Goal: Transaction & Acquisition: Purchase product/service

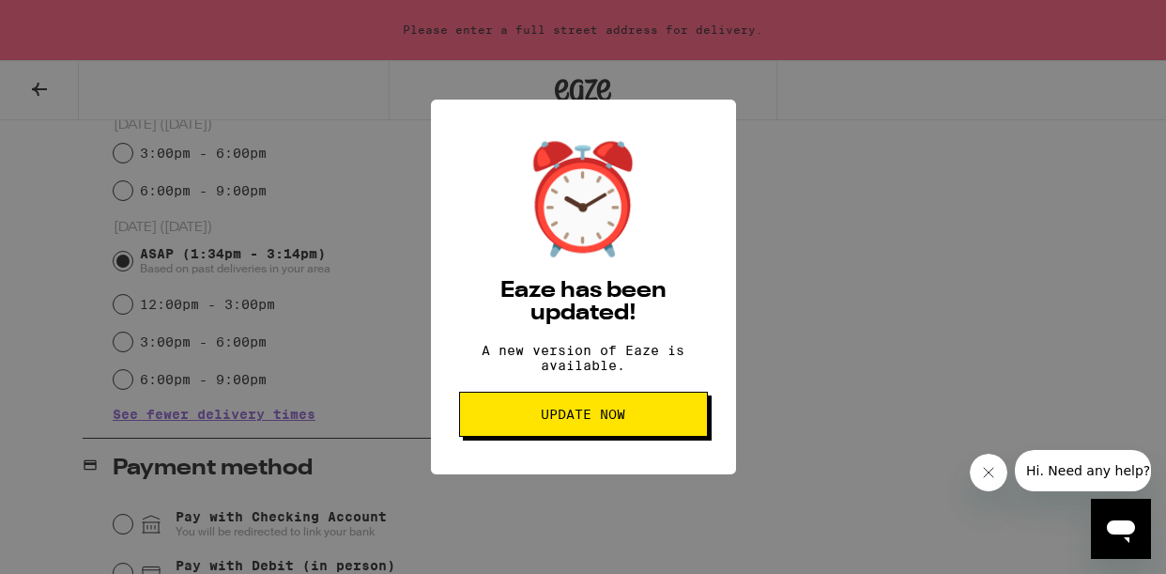
click at [587, 421] on span "Update Now" at bounding box center [583, 413] width 84 height 13
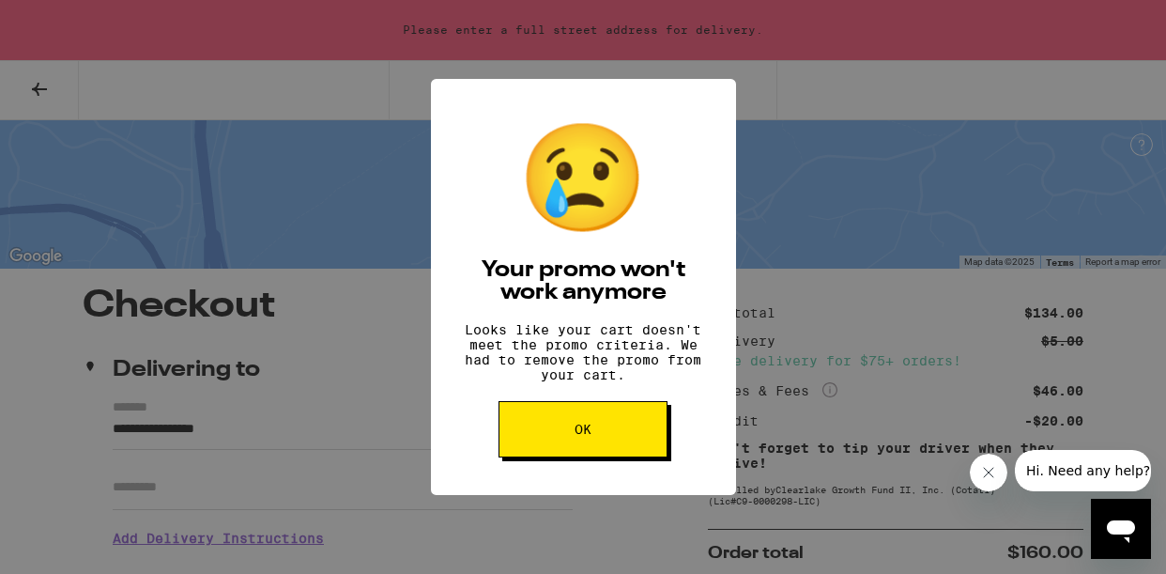
click at [593, 429] on button "OK" at bounding box center [583, 429] width 169 height 56
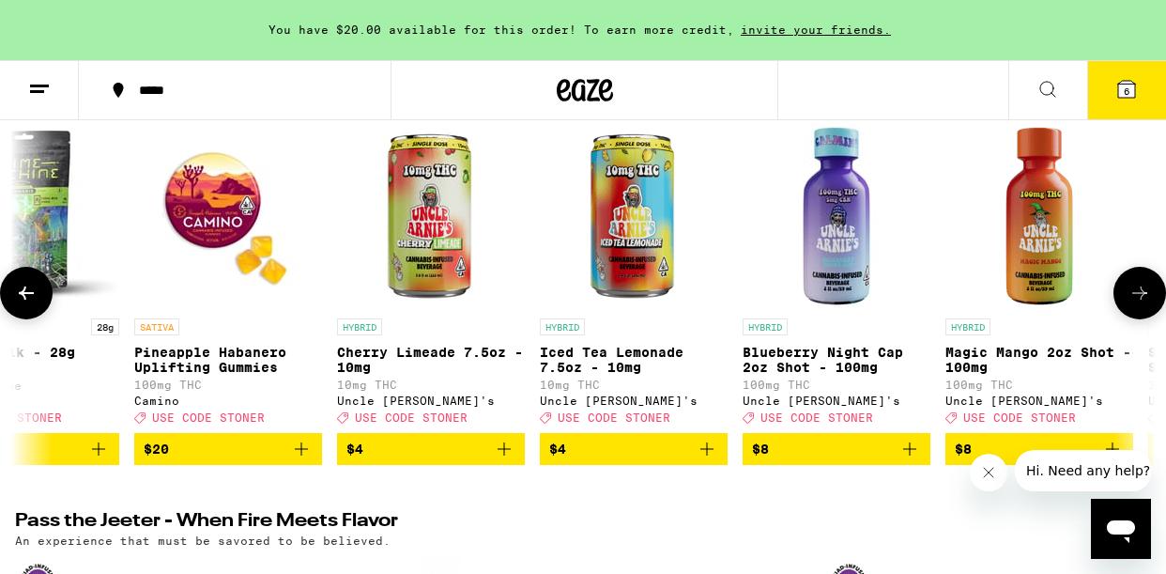
scroll to position [0, 510]
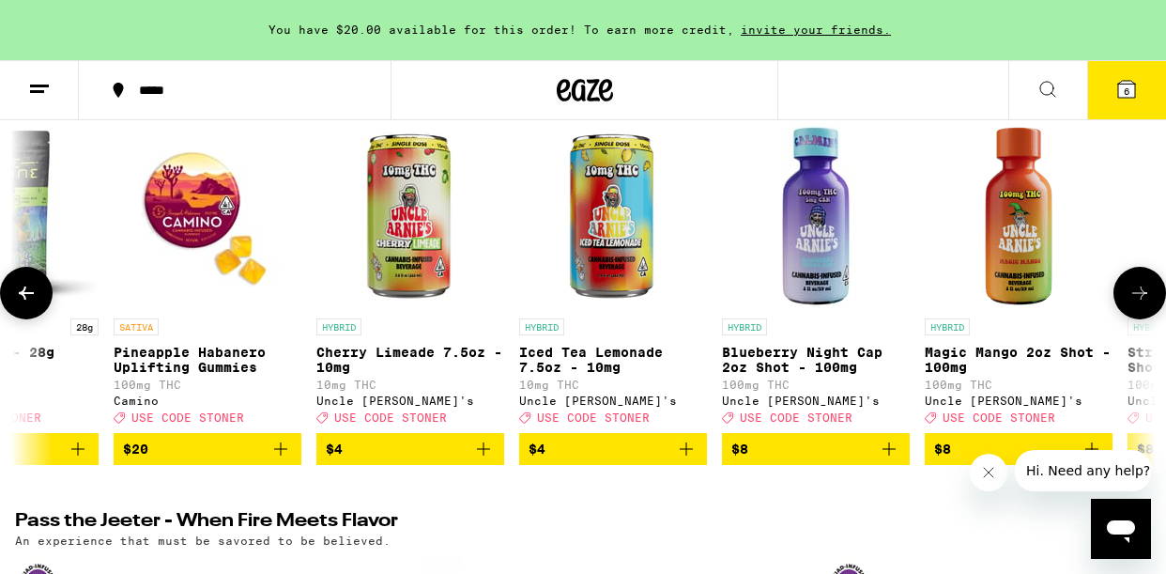
click at [686, 455] on icon "Add to bag" at bounding box center [686, 448] width 13 height 13
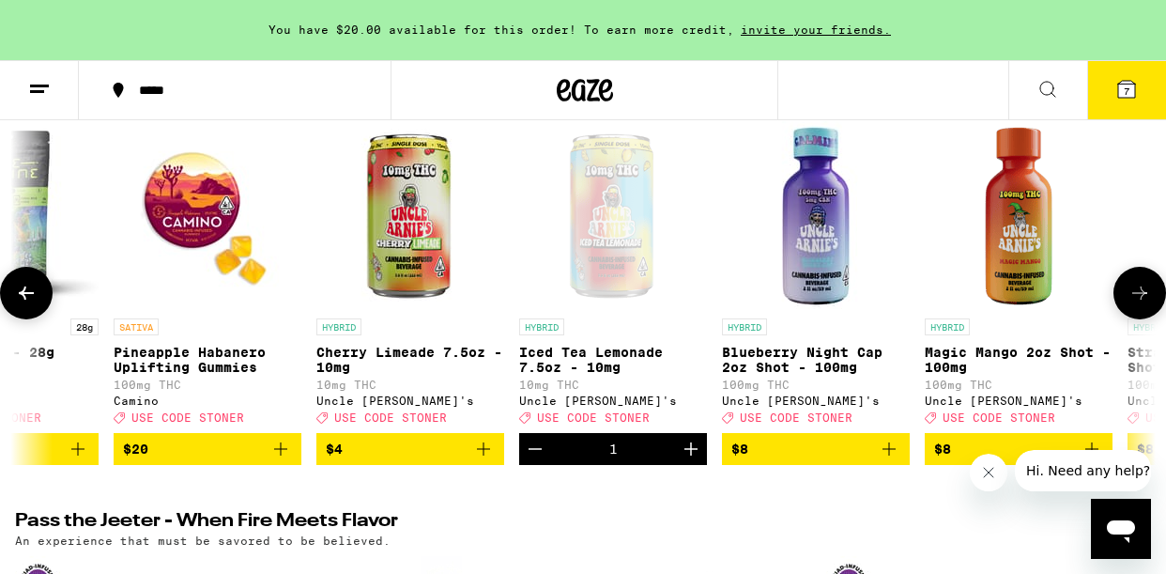
click at [1145, 299] on icon at bounding box center [1139, 292] width 15 height 13
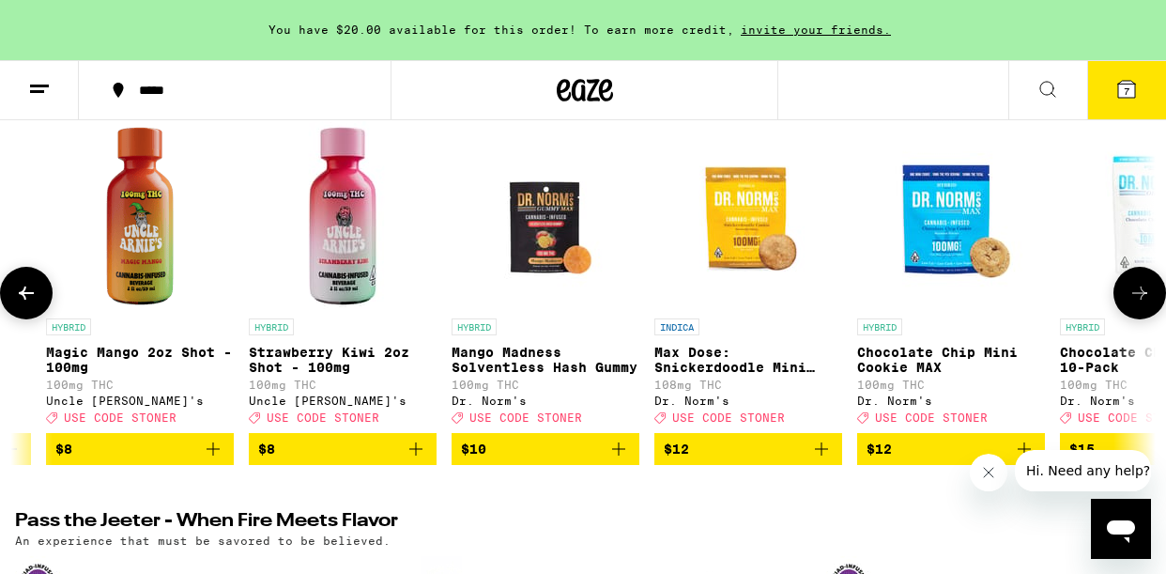
scroll to position [0, 1441]
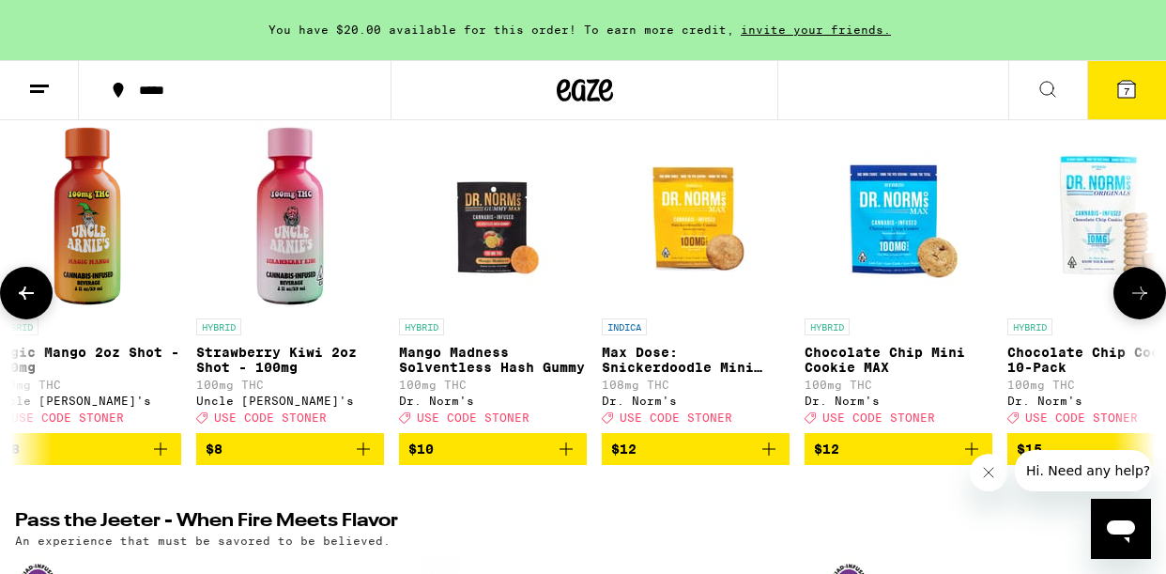
click at [566, 455] on icon "Add to bag" at bounding box center [566, 448] width 13 height 13
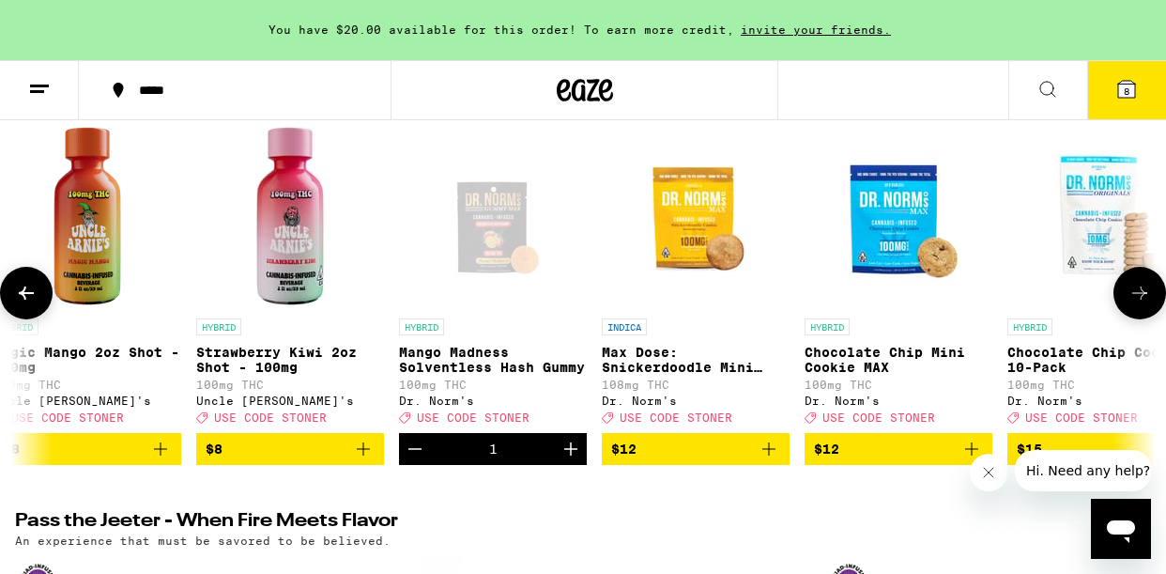
click at [573, 460] on icon "Increment" at bounding box center [571, 448] width 23 height 23
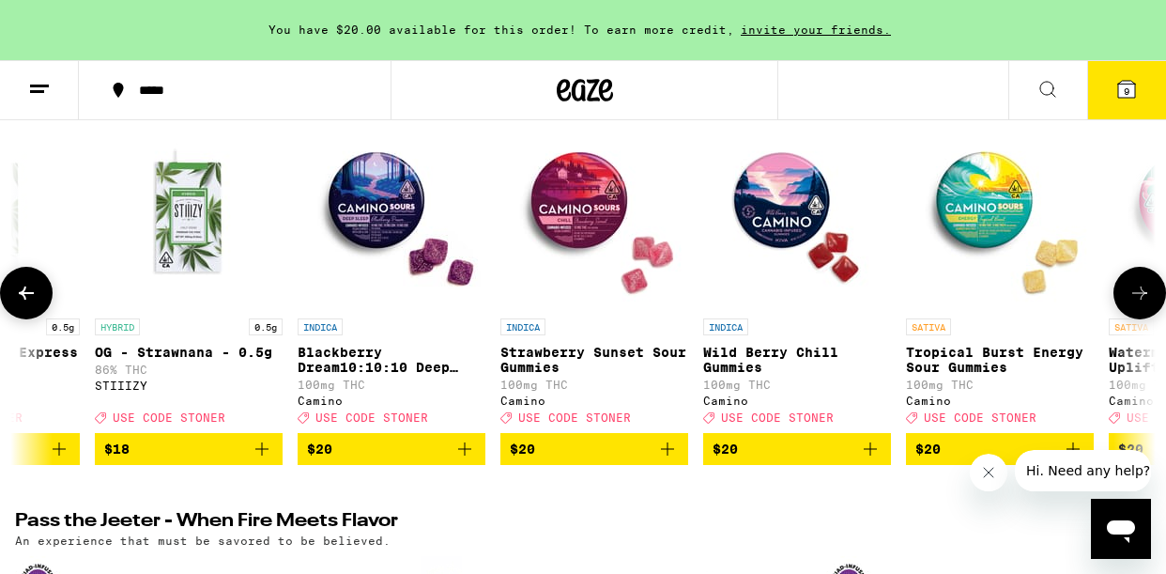
scroll to position [0, 4974]
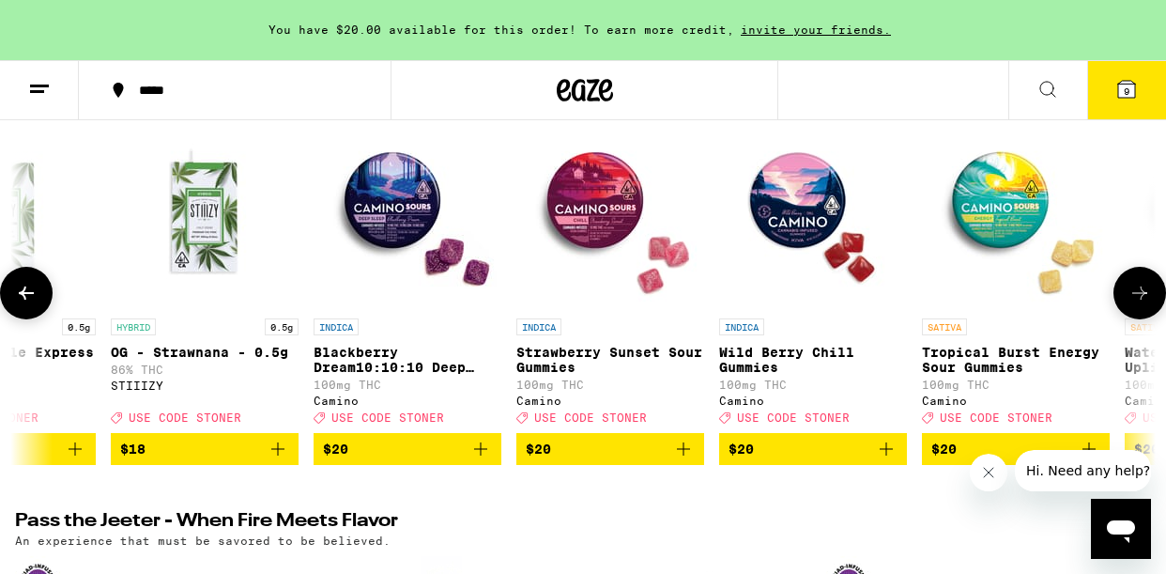
click at [482, 459] on icon "Add to bag" at bounding box center [480, 448] width 23 height 23
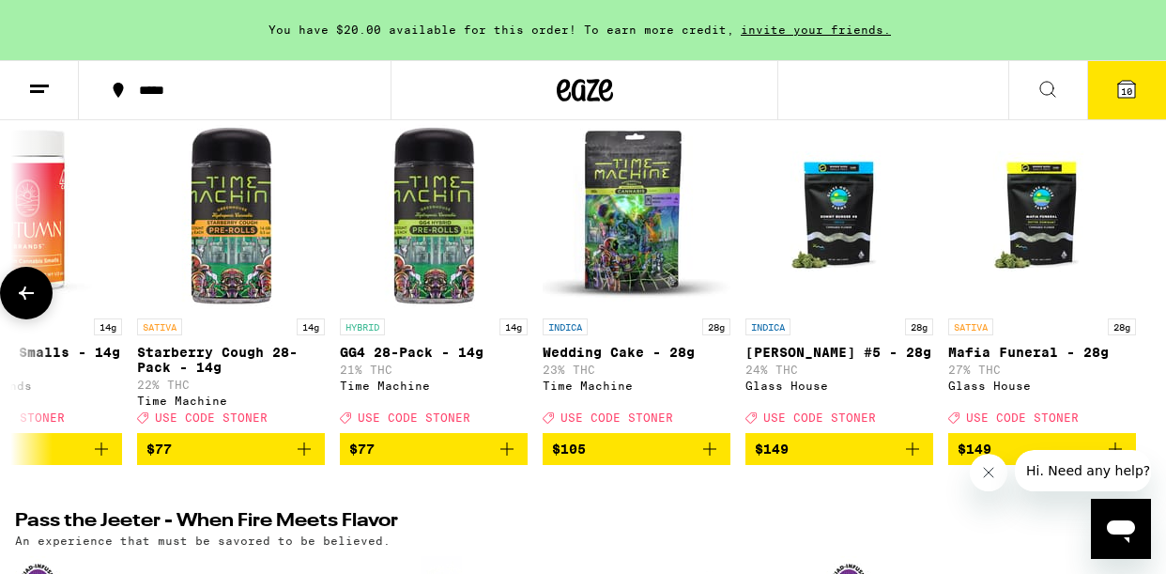
scroll to position [0, 17520]
click at [1054, 89] on icon at bounding box center [1047, 89] width 23 height 23
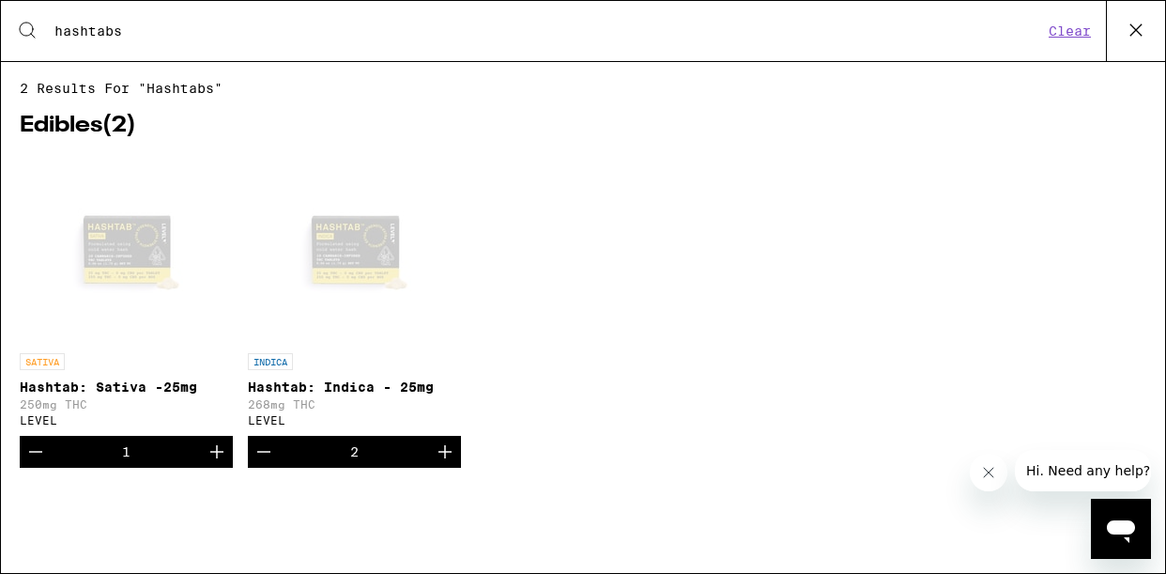
type input "hashtabs"
click at [267, 460] on icon "Decrement" at bounding box center [264, 451] width 23 height 23
click at [1139, 26] on icon at bounding box center [1135, 29] width 11 height 11
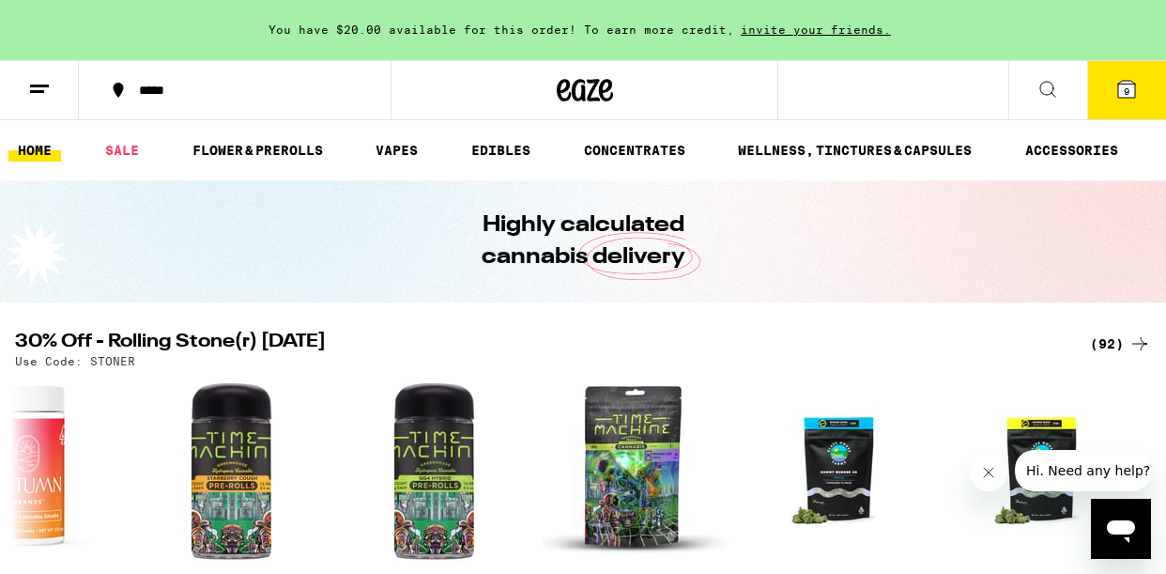
click at [1128, 90] on span "9" at bounding box center [1127, 90] width 6 height 11
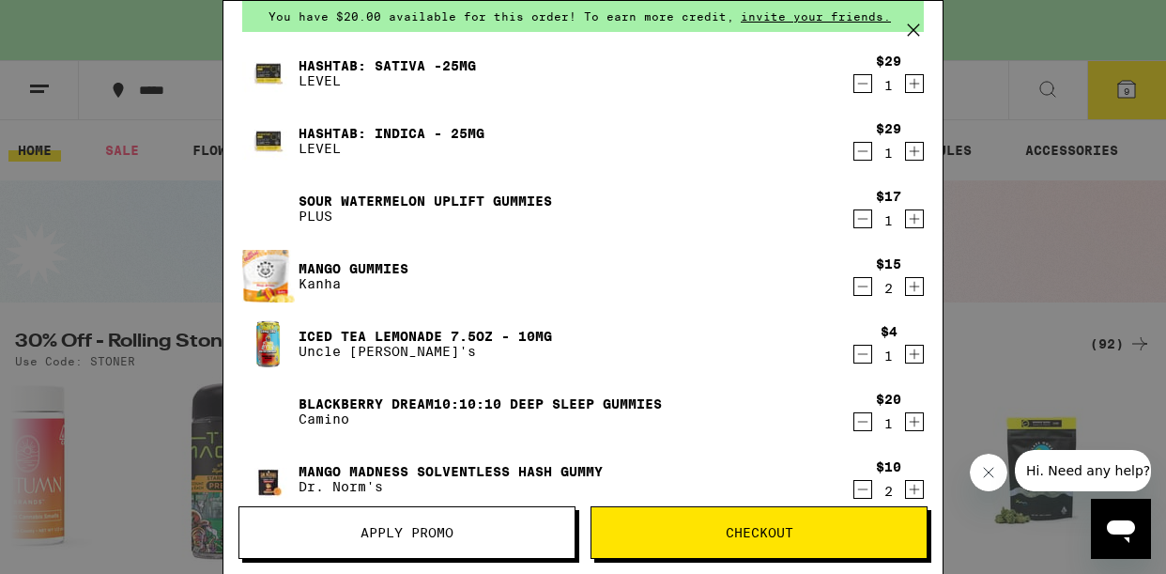
scroll to position [83, 0]
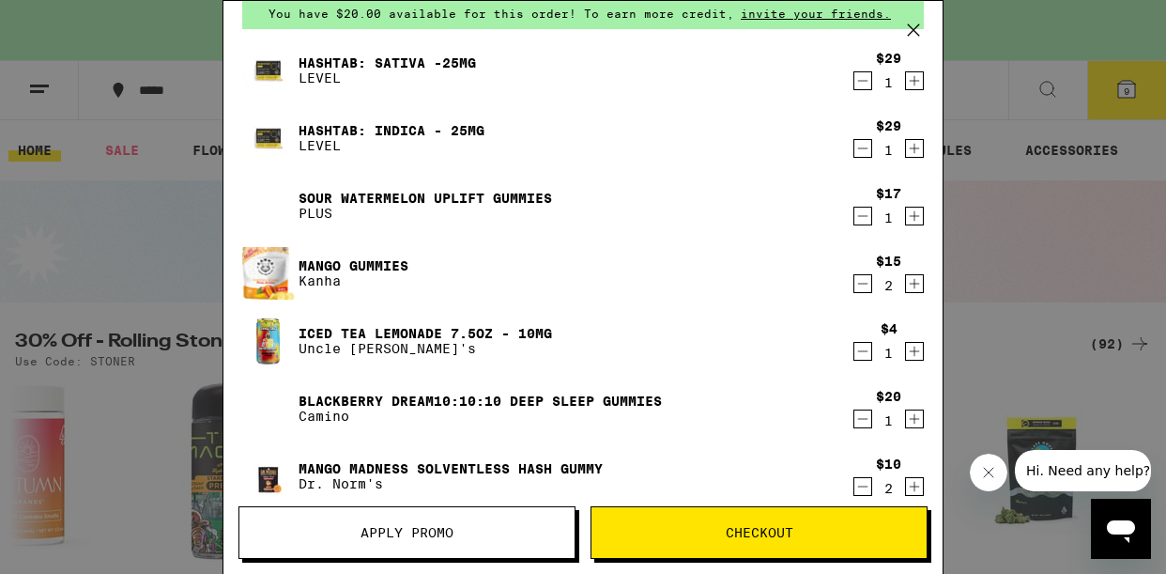
click at [862, 216] on icon "Decrement" at bounding box center [862, 216] width 17 height 23
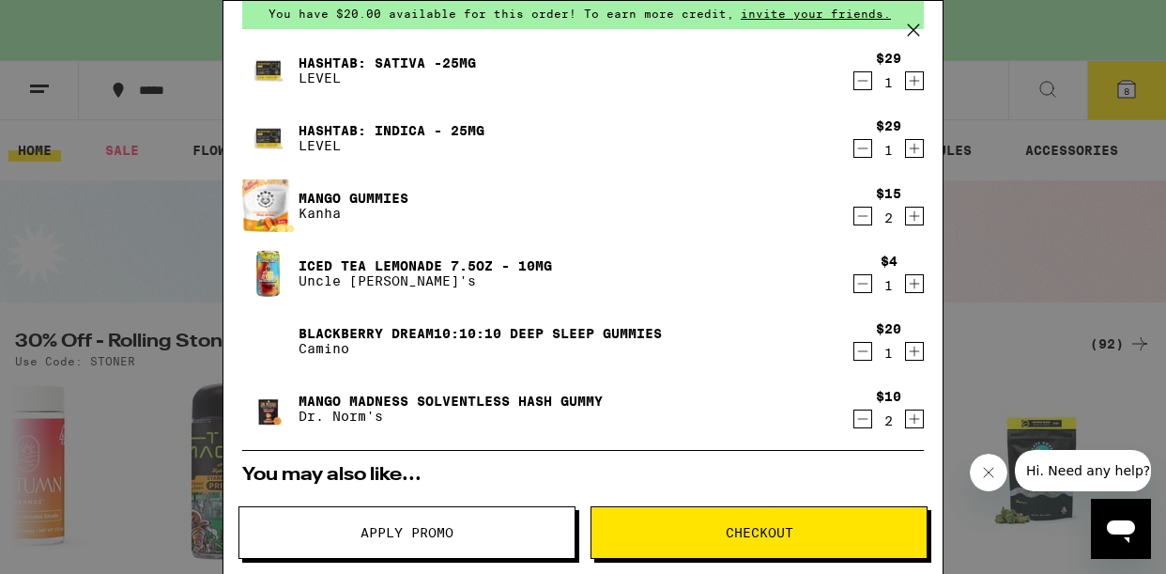
click at [863, 216] on icon "Decrement" at bounding box center [863, 216] width 10 height 0
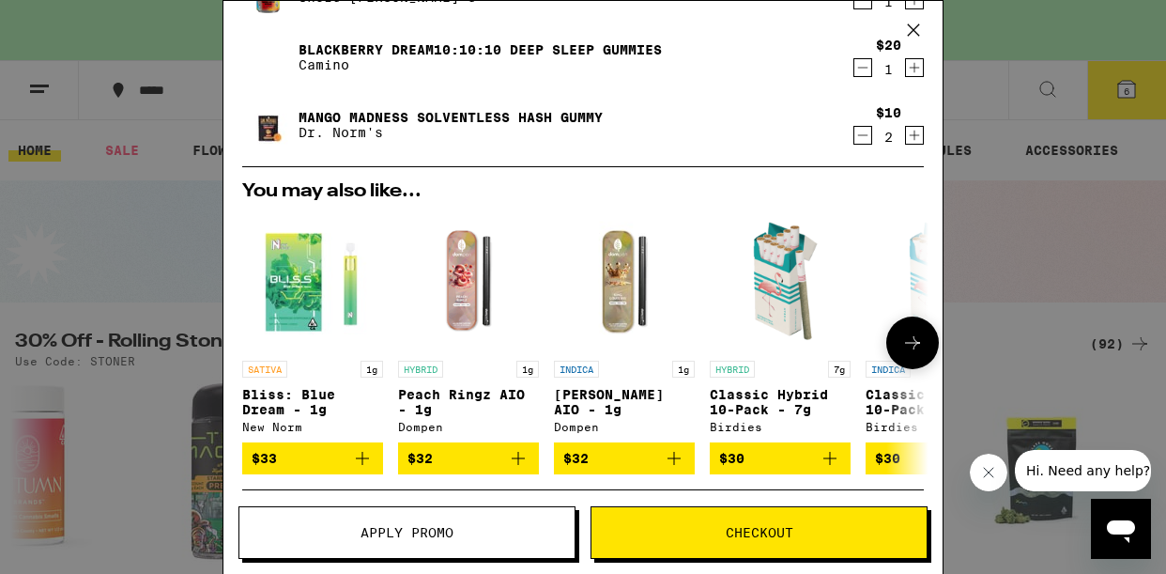
scroll to position [297, 0]
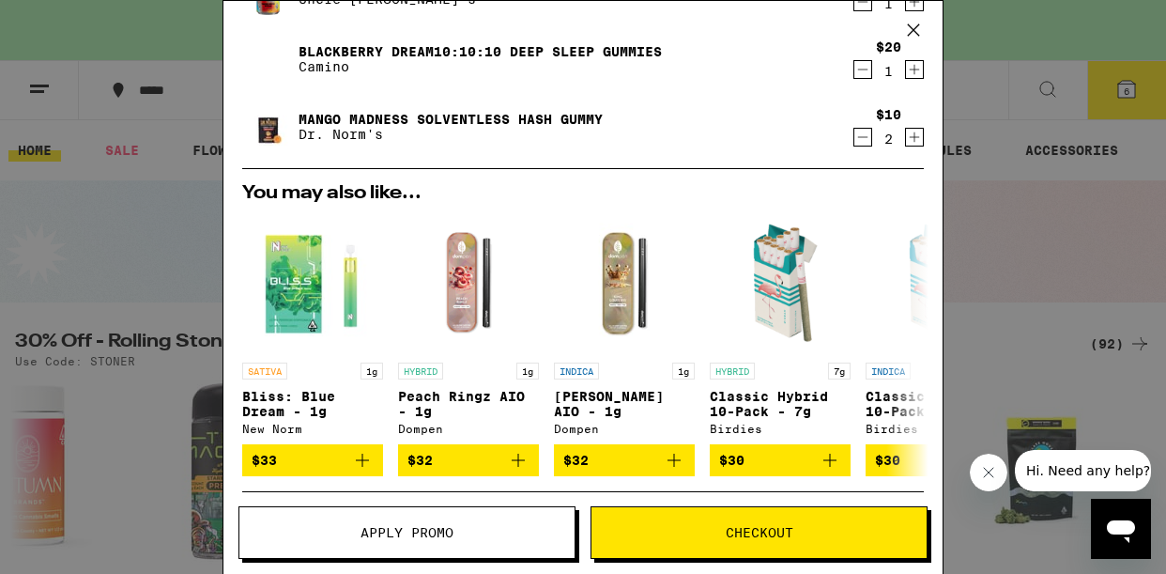
click at [422, 516] on button "Apply Promo" at bounding box center [406, 532] width 337 height 53
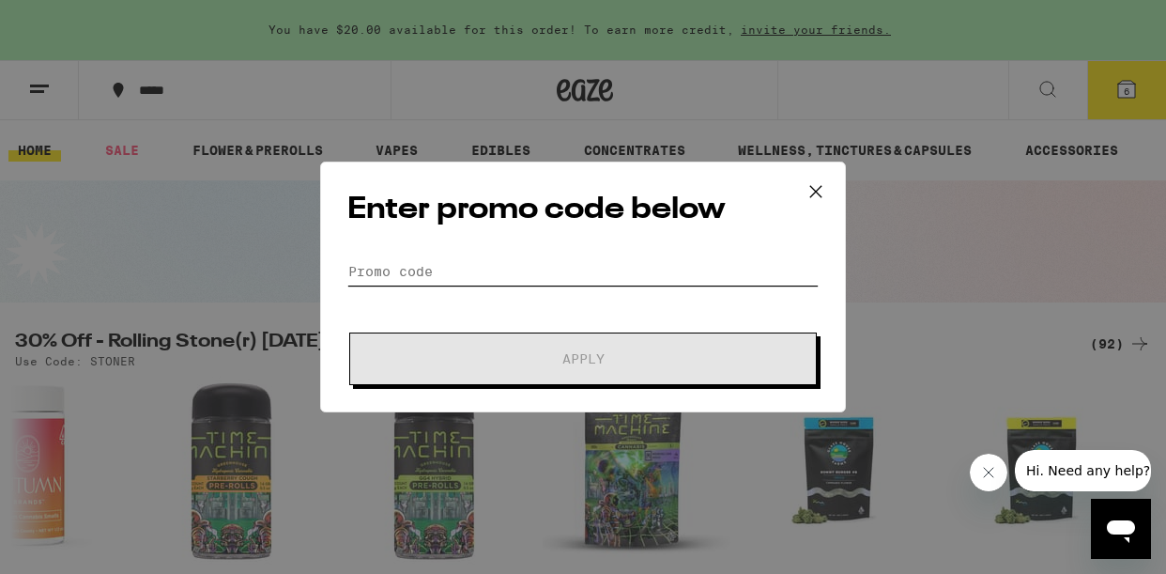
click at [407, 272] on input "Promo Code" at bounding box center [582, 271] width 471 height 28
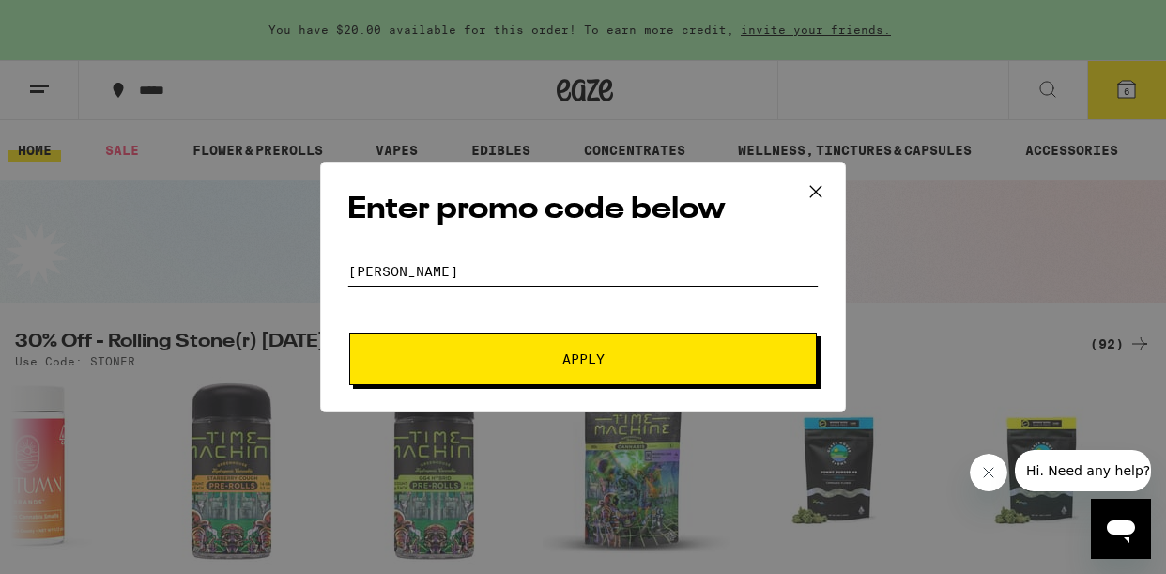
type input "[PERSON_NAME]"
click at [560, 356] on span "Apply" at bounding box center [583, 358] width 338 height 13
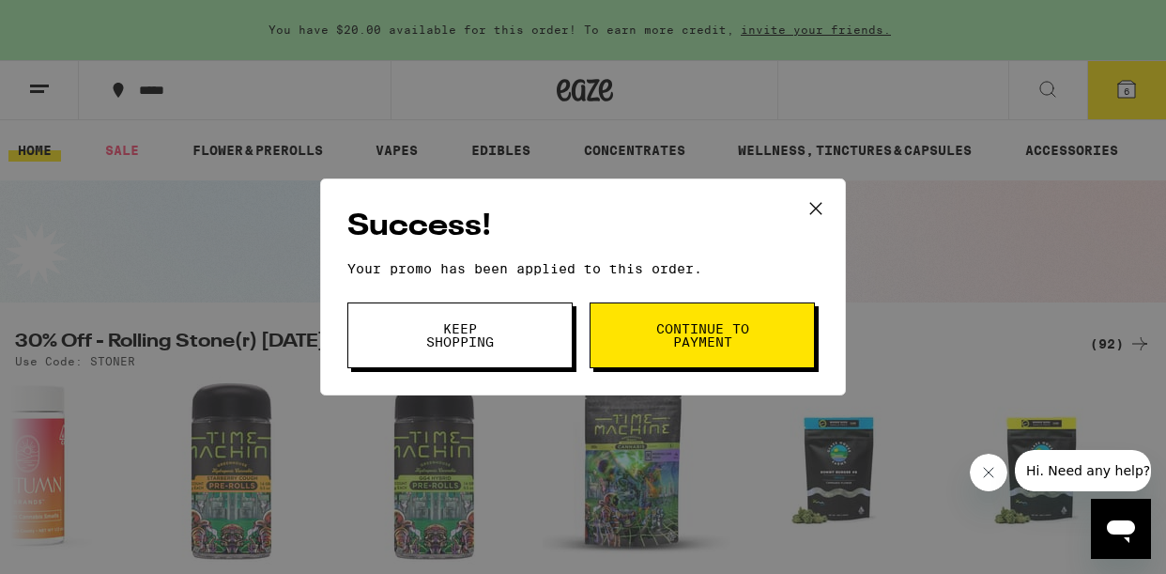
click at [700, 348] on span "Continue to payment" at bounding box center [702, 335] width 96 height 26
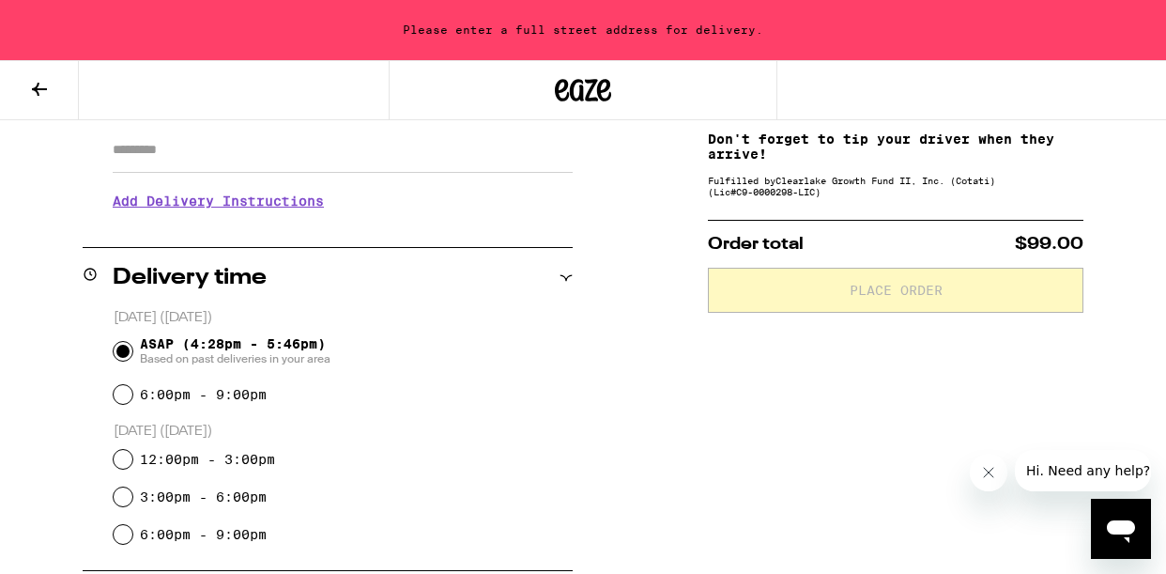
scroll to position [339, 0]
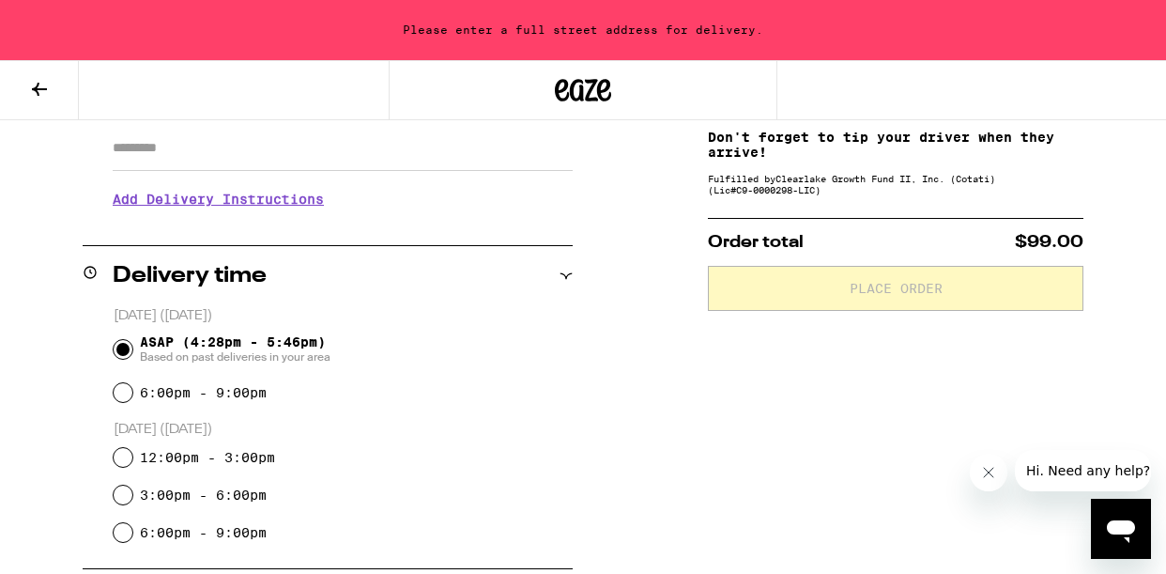
click at [127, 351] on input "ASAP (4:28pm - 5:46pm) Based on past deliveries in your area" at bounding box center [123, 349] width 19 height 19
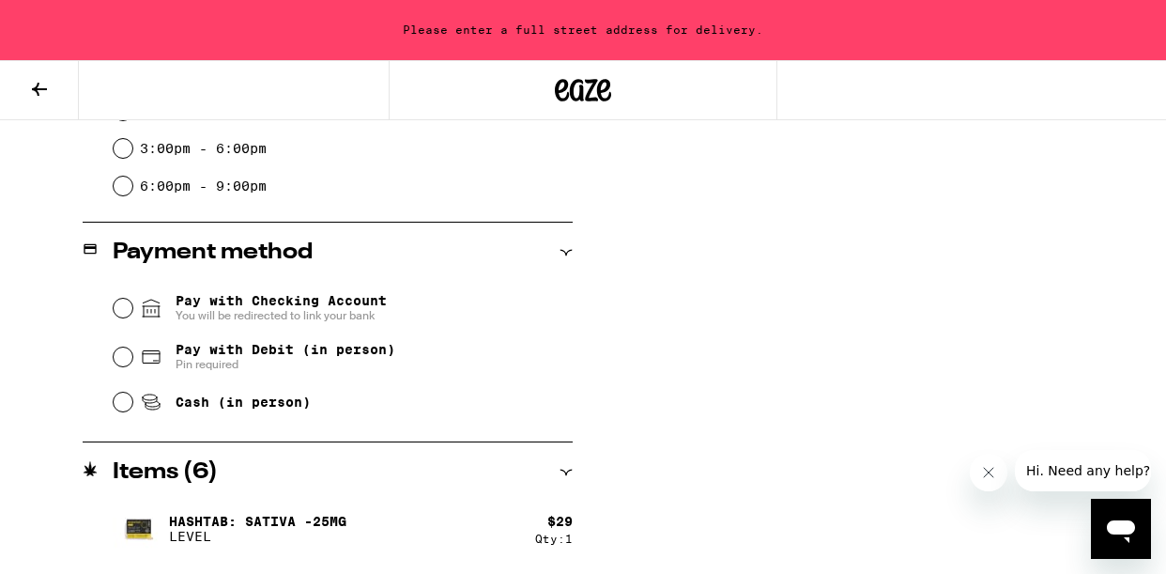
scroll to position [711, 0]
